Goal: Task Accomplishment & Management: Manage account settings

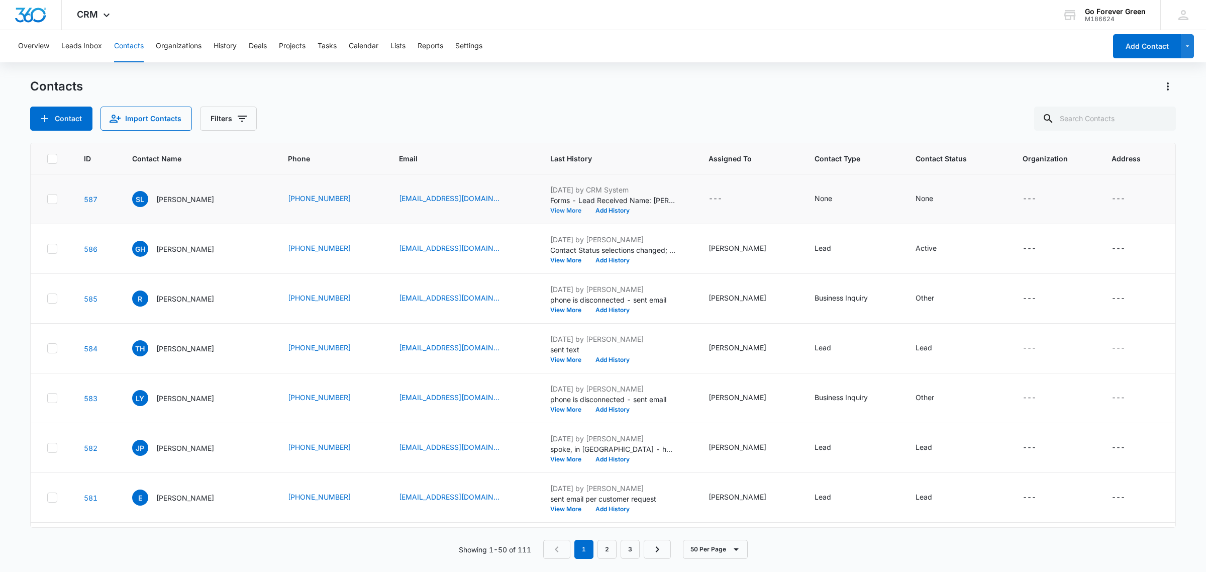
click at [564, 212] on button "View More" at bounding box center [569, 211] width 38 height 6
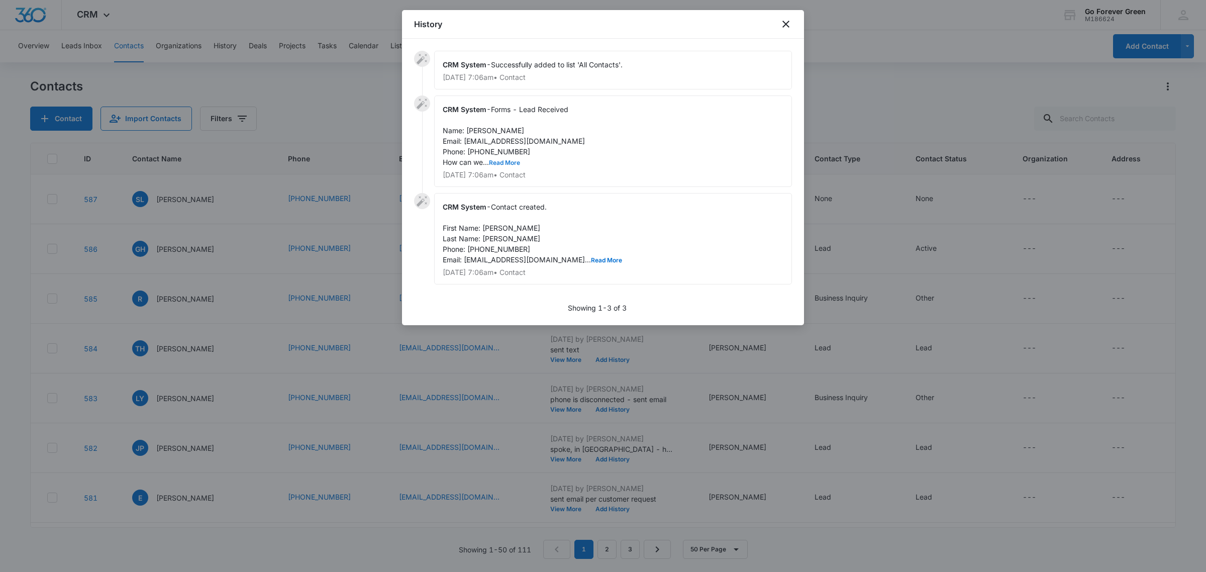
click at [499, 161] on button "Read More" at bounding box center [504, 163] width 31 height 6
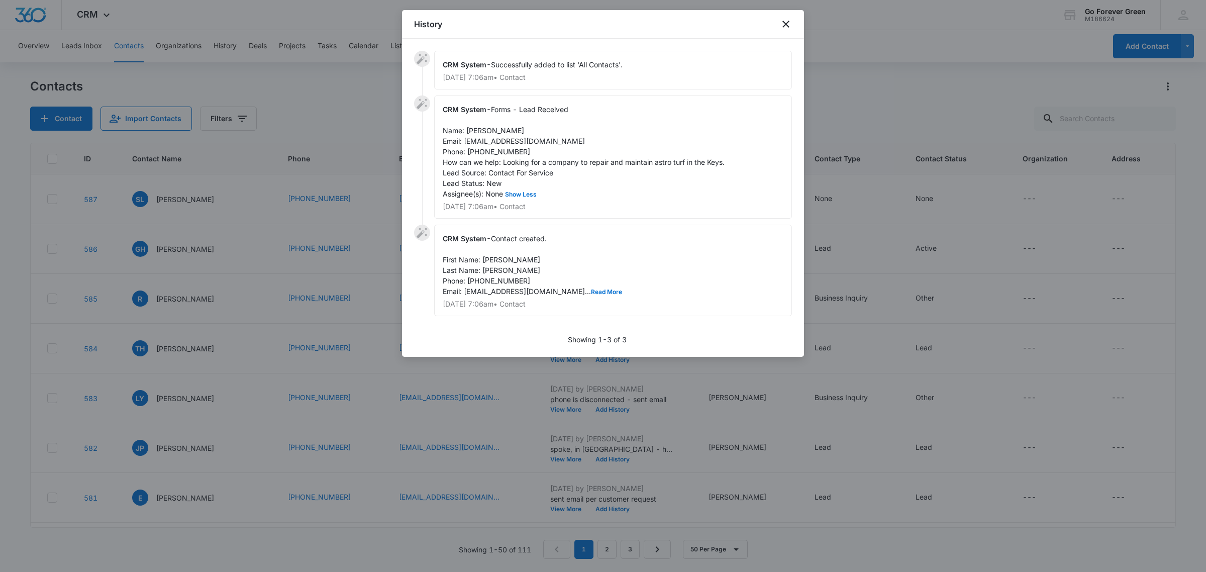
click at [561, 287] on span "Contact created. First Name: [PERSON_NAME] Last Name: [PERSON_NAME] Phone: [PHO…" at bounding box center [532, 264] width 179 height 61
click at [591, 292] on button "Read More" at bounding box center [606, 292] width 31 height 6
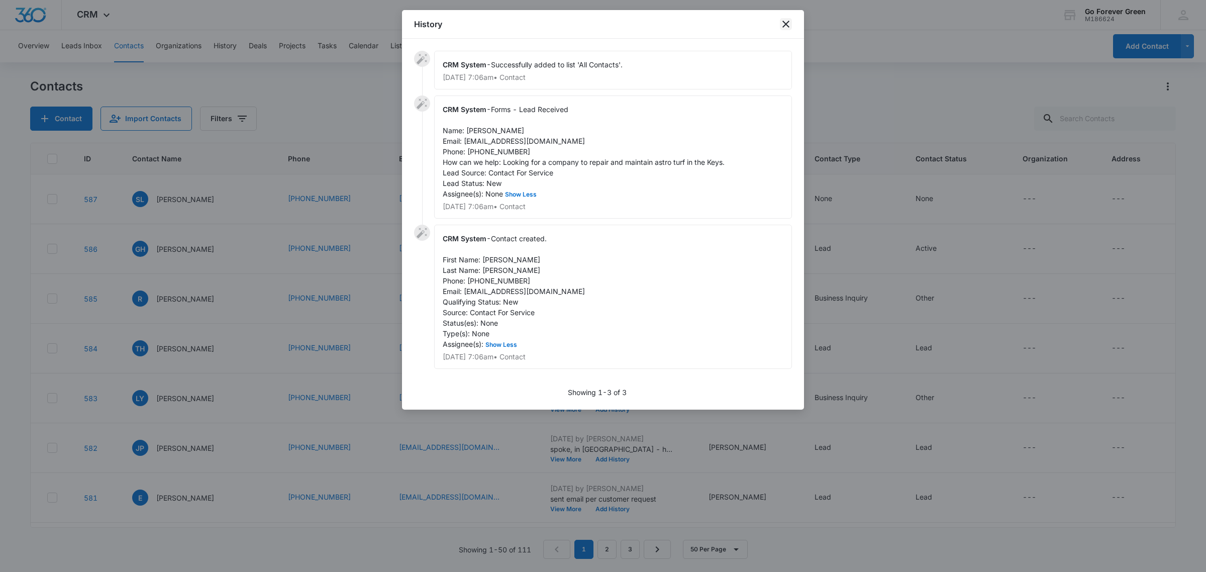
click at [784, 23] on icon "close" at bounding box center [786, 24] width 12 height 12
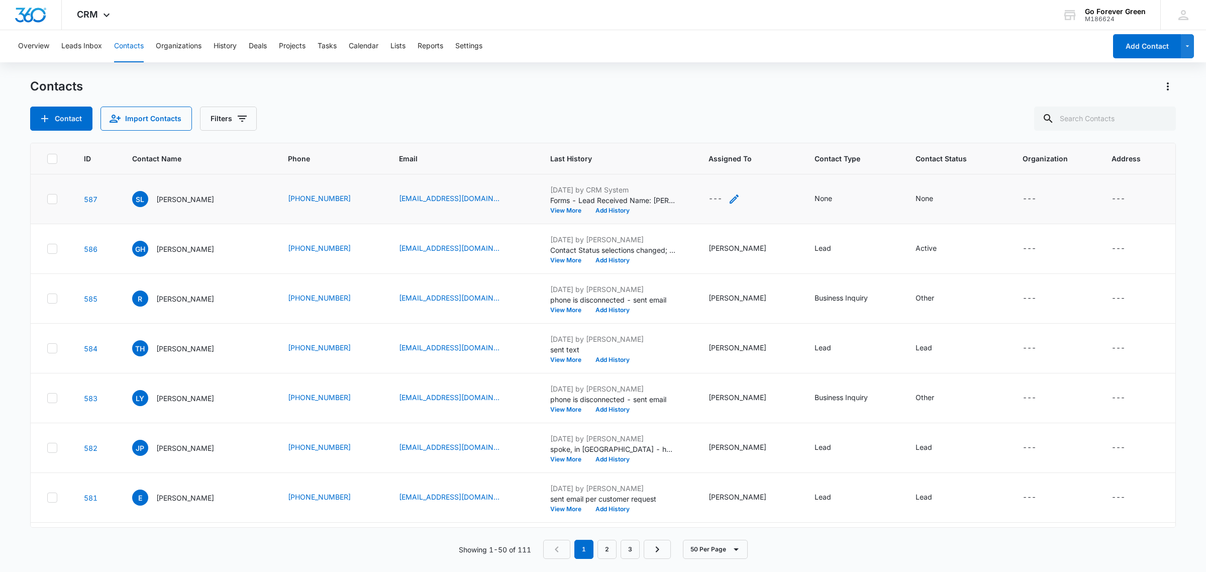
click at [738, 198] on icon "Assigned To - - Select to Edit Field" at bounding box center [734, 198] width 9 height 9
click at [724, 132] on div at bounding box center [714, 134] width 41 height 13
click at [716, 183] on p "[PERSON_NAME]" at bounding box center [726, 188] width 58 height 11
click at [747, 104] on div "Assigned To [PERSON_NAME] Cancel Save" at bounding box center [742, 140] width 139 height 93
click at [770, 168] on button "Save" at bounding box center [785, 165] width 30 height 19
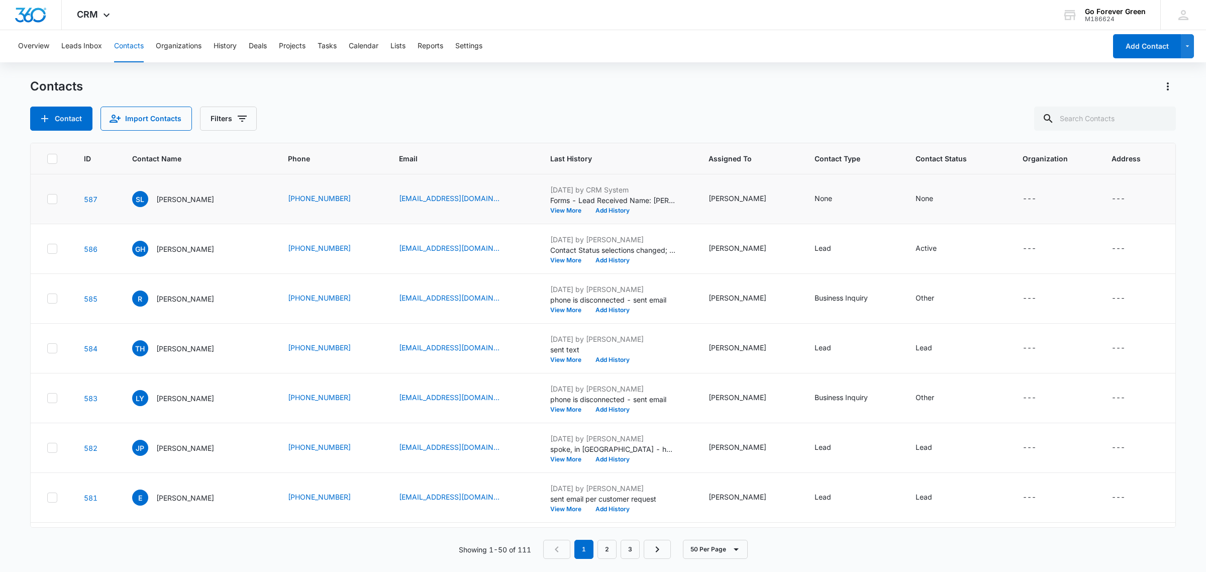
drag, startPoint x: 589, startPoint y: 207, endPoint x: 646, endPoint y: 191, distance: 59.4
click at [652, 191] on td "[DATE] by CRM System Forms - Lead Received Name: [PERSON_NAME] Email: [EMAIL_AD…" at bounding box center [617, 199] width 158 height 50
click at [572, 210] on button "View More" at bounding box center [569, 211] width 38 height 6
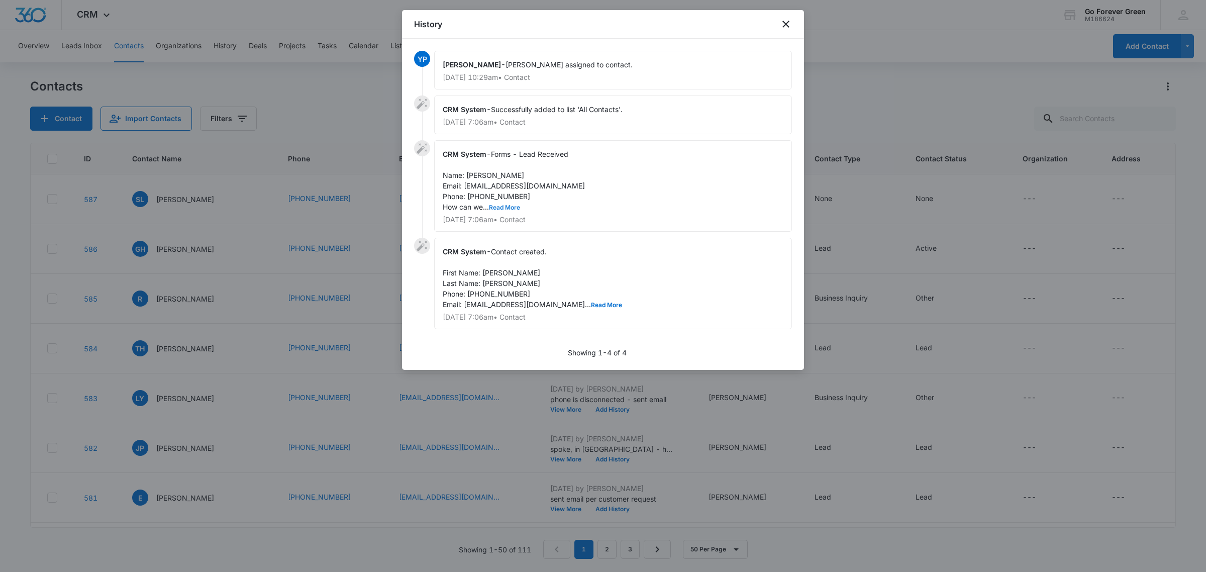
click at [512, 161] on div "CRM System - Forms - Lead Received Name: [PERSON_NAME] Email: [EMAIL_ADDRESS][D…" at bounding box center [613, 185] width 358 height 91
click at [506, 205] on button "Read More" at bounding box center [504, 208] width 31 height 6
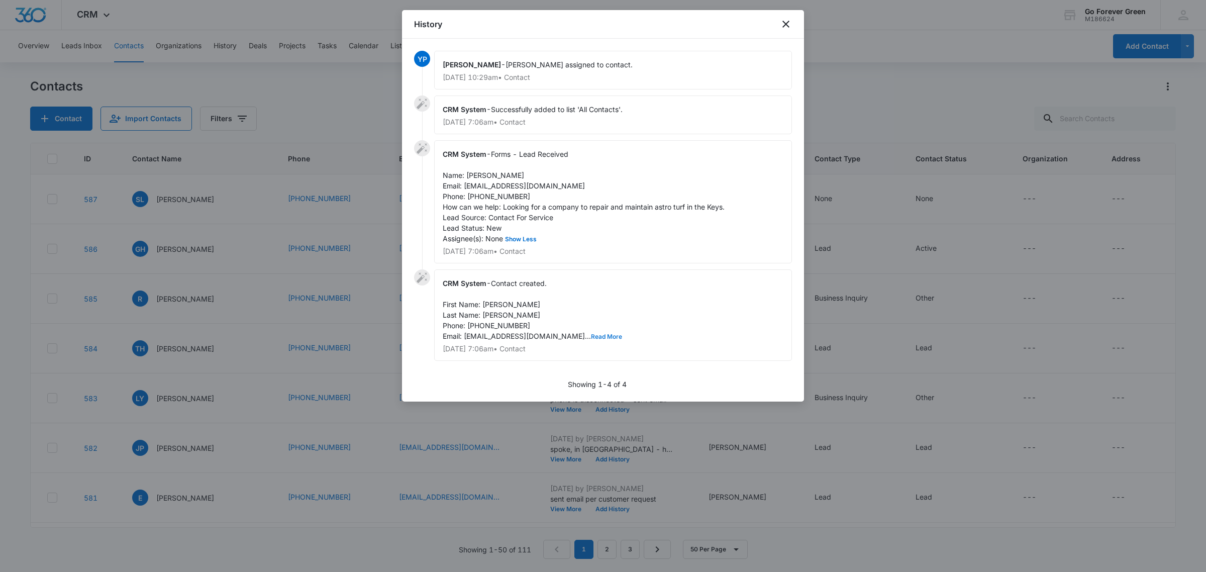
click at [591, 336] on button "Read More" at bounding box center [606, 337] width 31 height 6
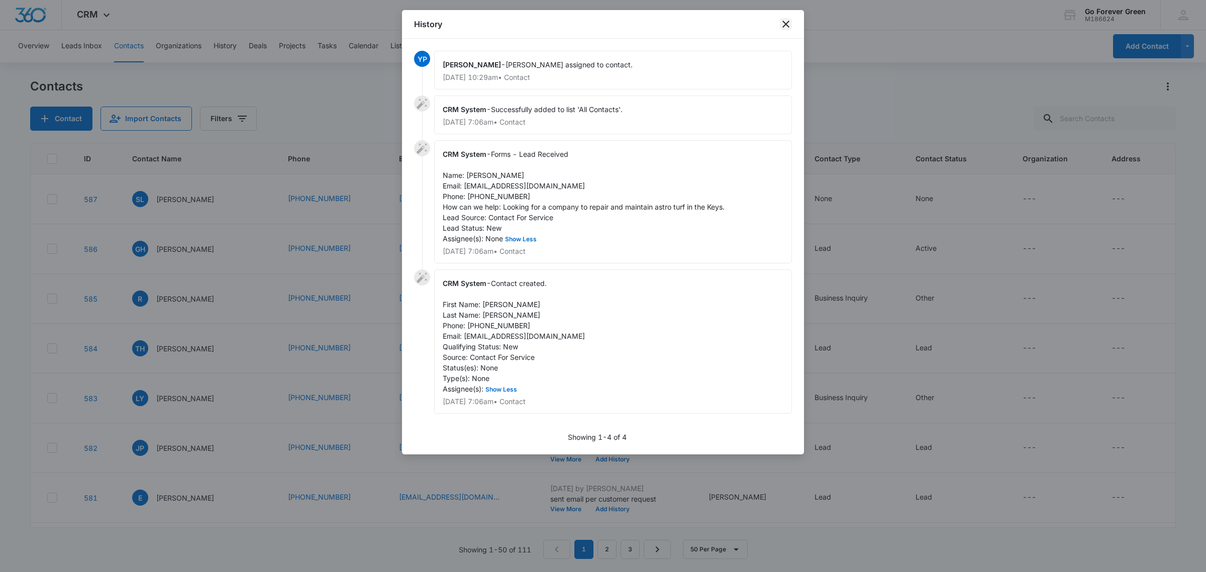
click at [784, 23] on icon "close" at bounding box center [785, 24] width 7 height 7
